Goal: Information Seeking & Learning: Learn about a topic

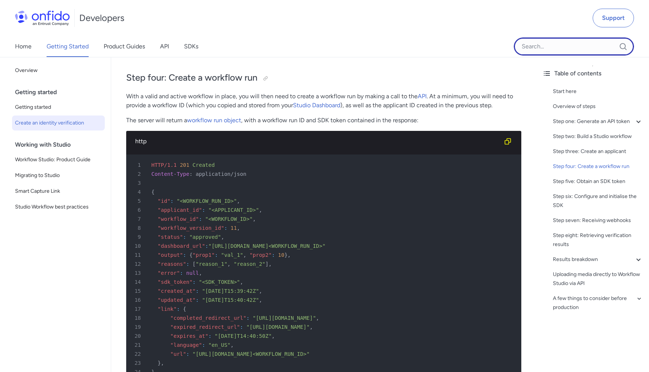
click at [586, 40] on input "Onfido search input field" at bounding box center [574, 47] width 120 height 18
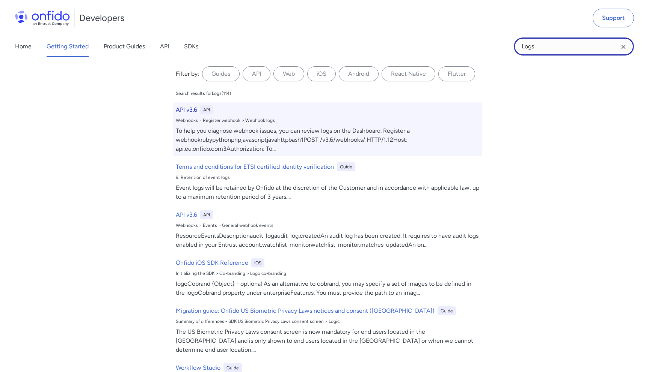
type input "Logs"
click at [188, 110] on h6 "API v3.6" at bounding box center [186, 110] width 21 height 9
select select "http"
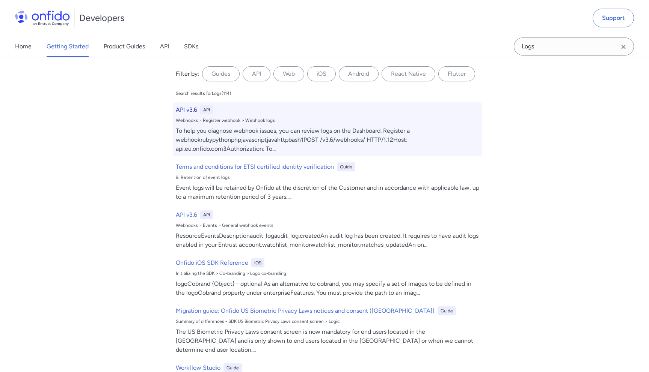
select select "http"
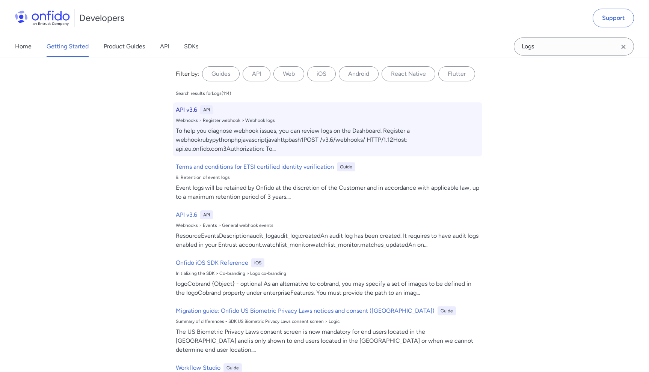
select select "http"
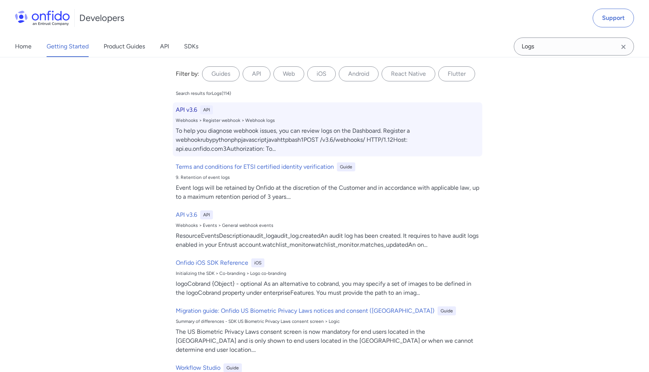
select select "http"
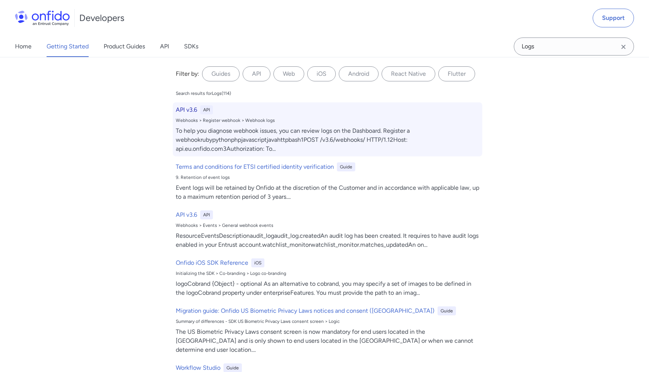
select select "http"
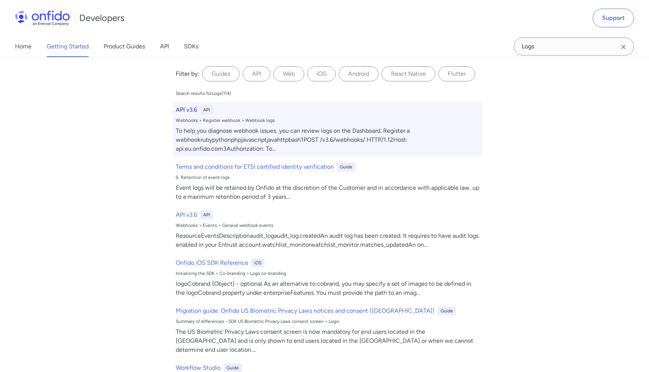
select select "http"
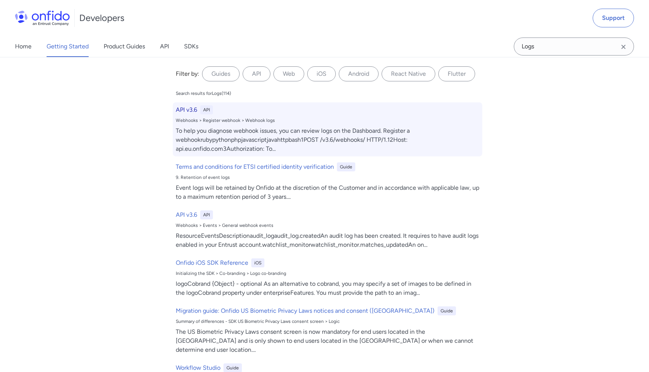
select select "http"
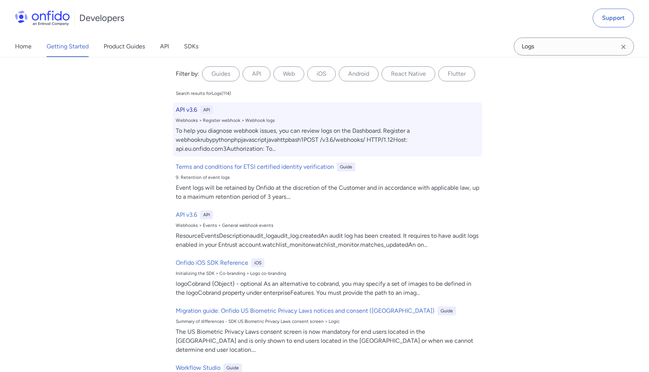
select select "http"
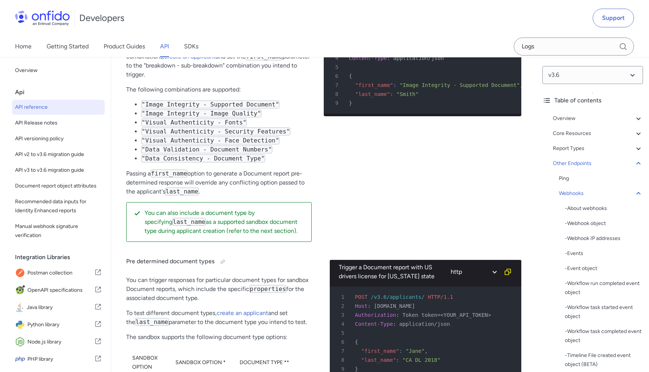
scroll to position [65608, 0]
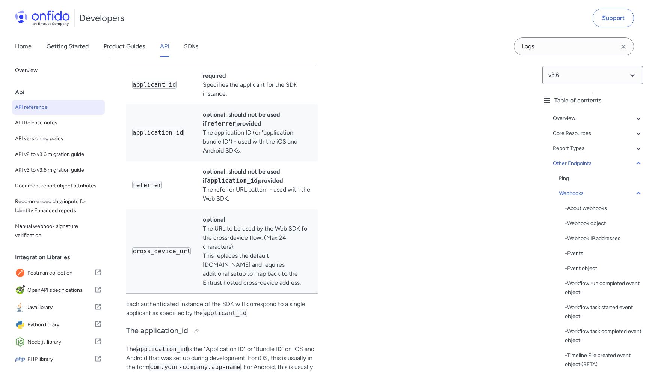
click at [559, 147] on div "Report Types" at bounding box center [598, 148] width 90 height 9
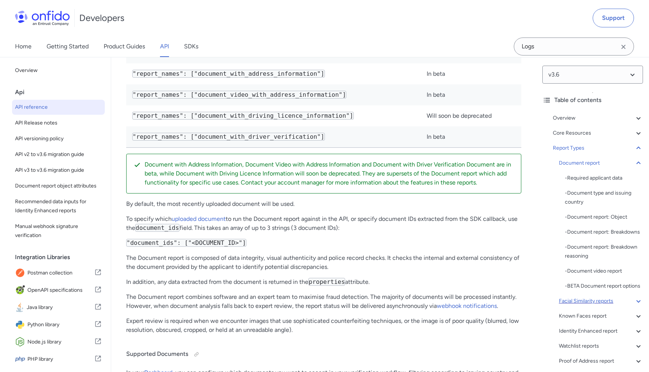
scroll to position [114, 0]
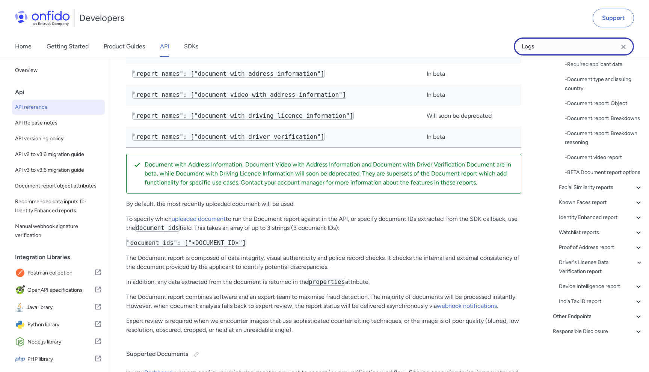
drag, startPoint x: 549, startPoint y: 52, endPoint x: 549, endPoint y: 56, distance: 4.1
click at [549, 53] on input "Logs" at bounding box center [574, 47] width 120 height 18
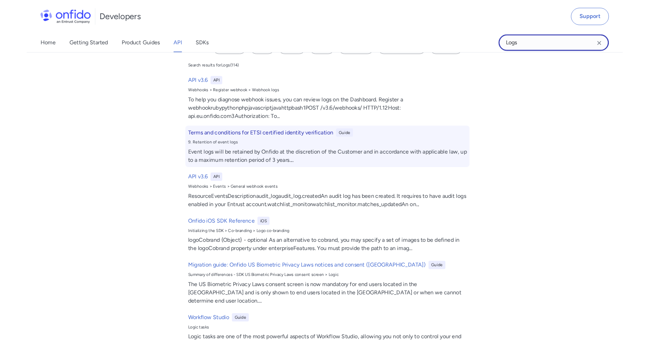
scroll to position [27, 0]
